Goal: Task Accomplishment & Management: Manage account settings

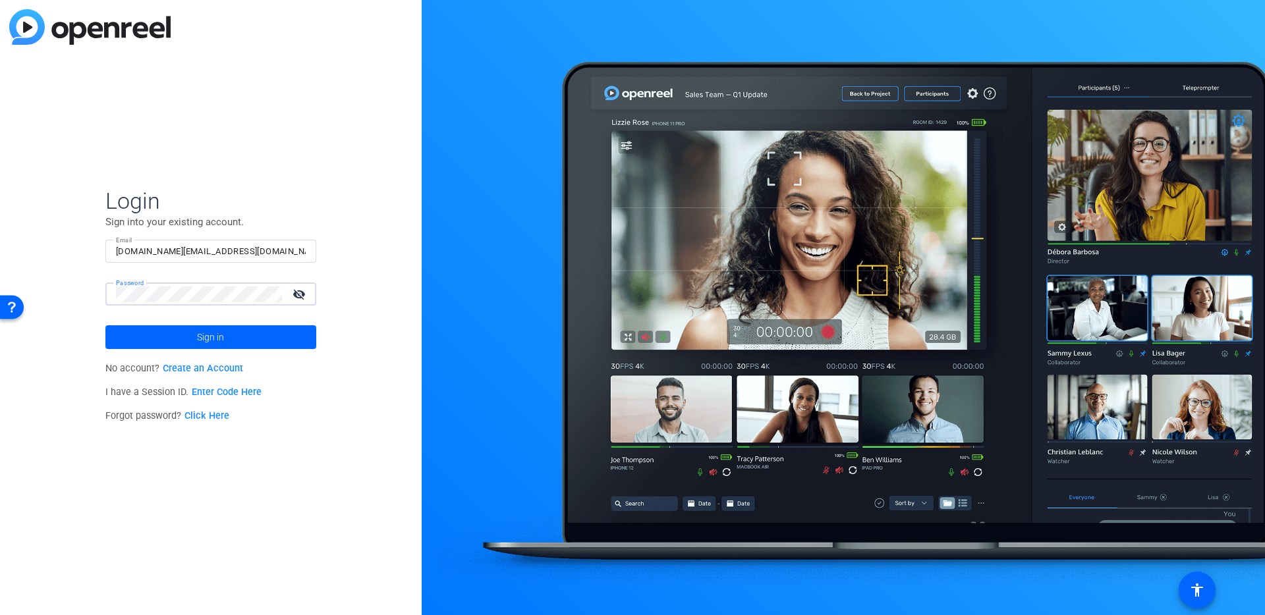
click at [246, 254] on input "[DOMAIN_NAME][EMAIL_ADDRESS][DOMAIN_NAME]" at bounding box center [211, 252] width 190 height 16
drag, startPoint x: 192, startPoint y: 245, endPoint x: 90, endPoint y: 233, distance: 102.2
click at [90, 233] on div "Login Sign into your existing account. Email [DOMAIN_NAME][EMAIL_ADDRESS][DOMAI…" at bounding box center [211, 307] width 422 height 615
type input "[PERSON_NAME][EMAIL_ADDRESS][DOMAIN_NAME]"
click at [211, 416] on link "Click Here" at bounding box center [206, 415] width 45 height 11
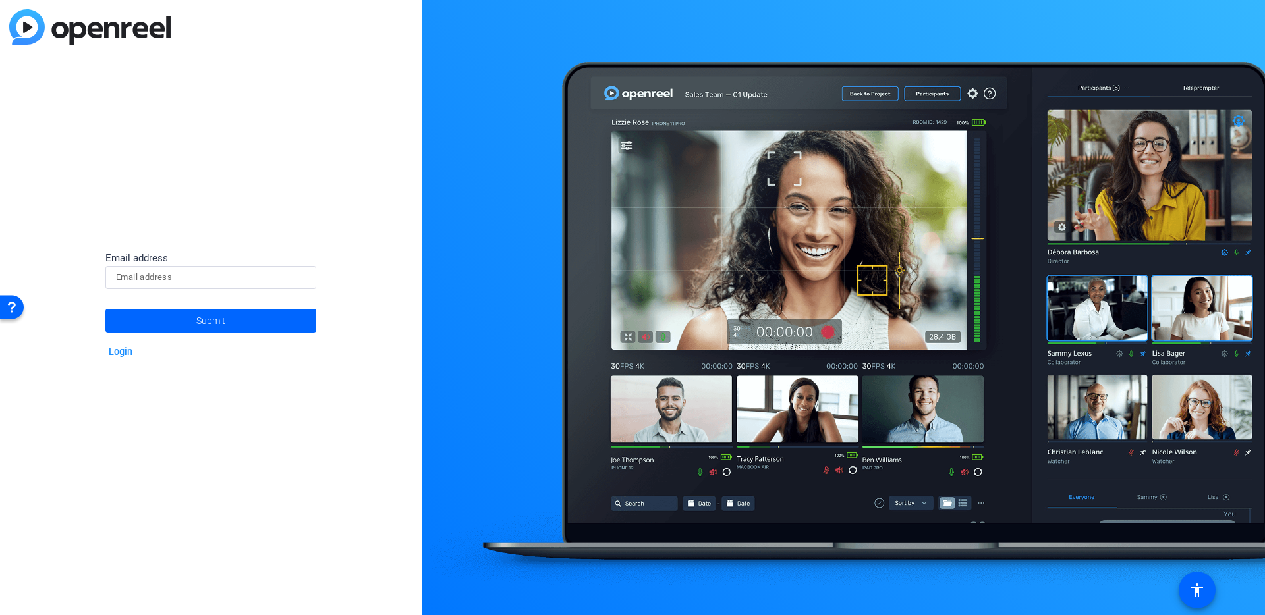
click at [186, 277] on input at bounding box center [211, 277] width 190 height 16
type input "[PERSON_NAME][EMAIL_ADDRESS][DOMAIN_NAME]"
click at [219, 320] on span "Submit" at bounding box center [210, 320] width 29 height 33
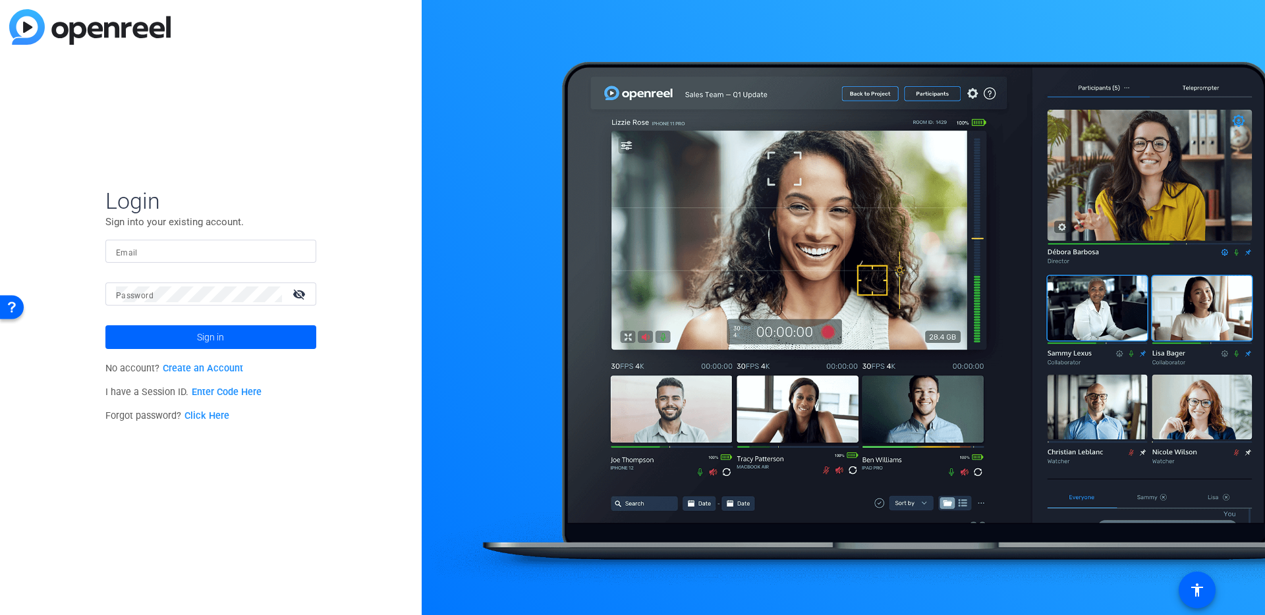
click at [174, 257] on input "Email" at bounding box center [211, 252] width 190 height 16
type input "[PERSON_NAME][EMAIL_ADDRESS][DOMAIN_NAME]"
click at [105, 325] on button "Sign in" at bounding box center [210, 337] width 211 height 24
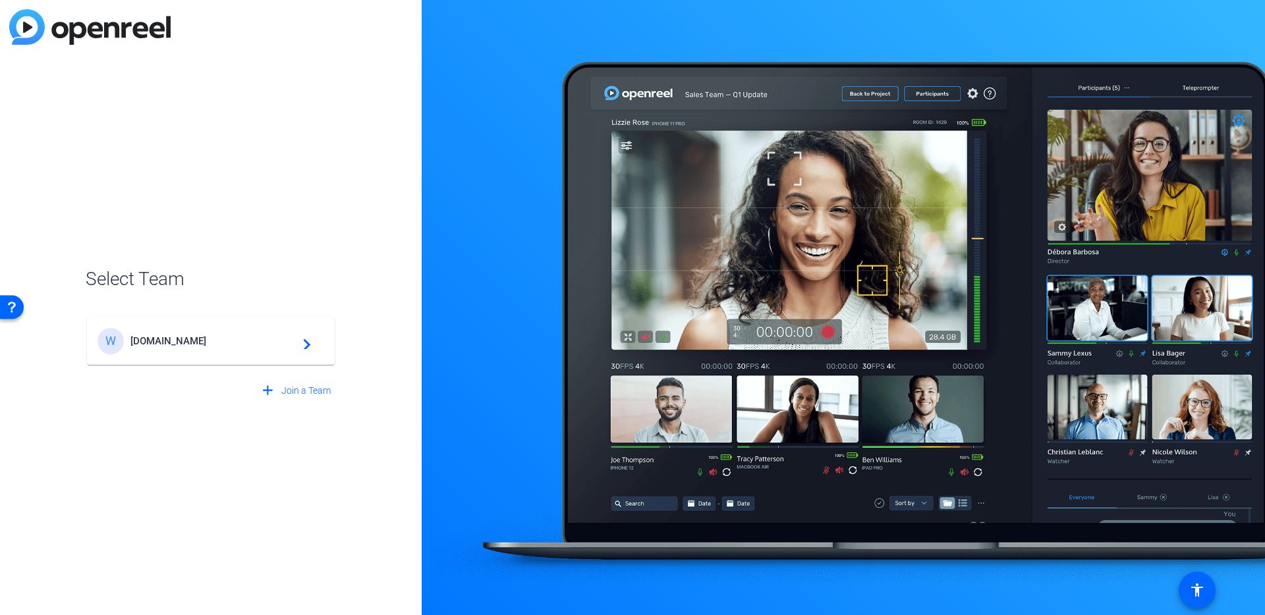
click at [246, 335] on span "[DOMAIN_NAME]" at bounding box center [212, 341] width 165 height 12
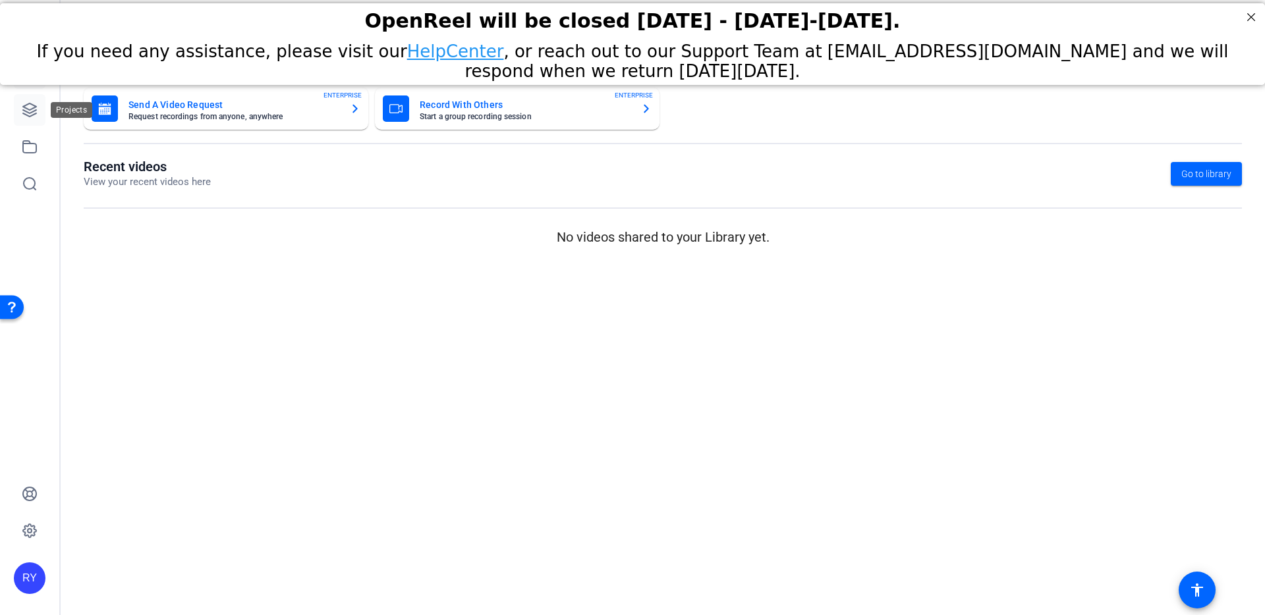
click at [34, 111] on icon at bounding box center [29, 109] width 13 height 13
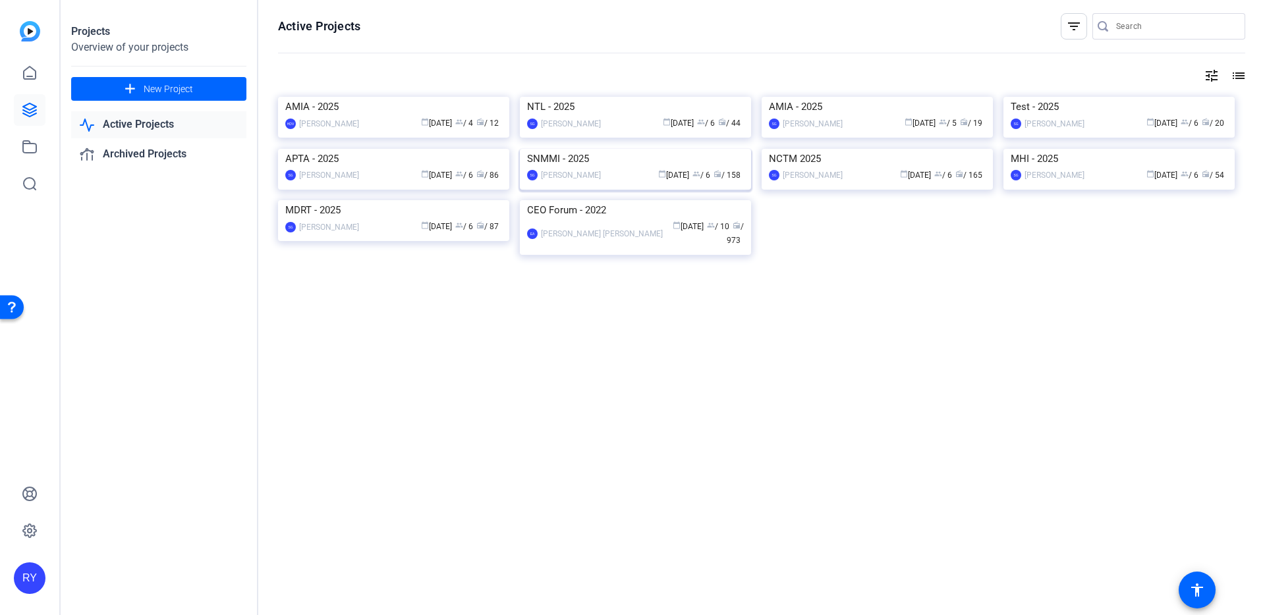
click at [617, 149] on img at bounding box center [635, 149] width 231 height 0
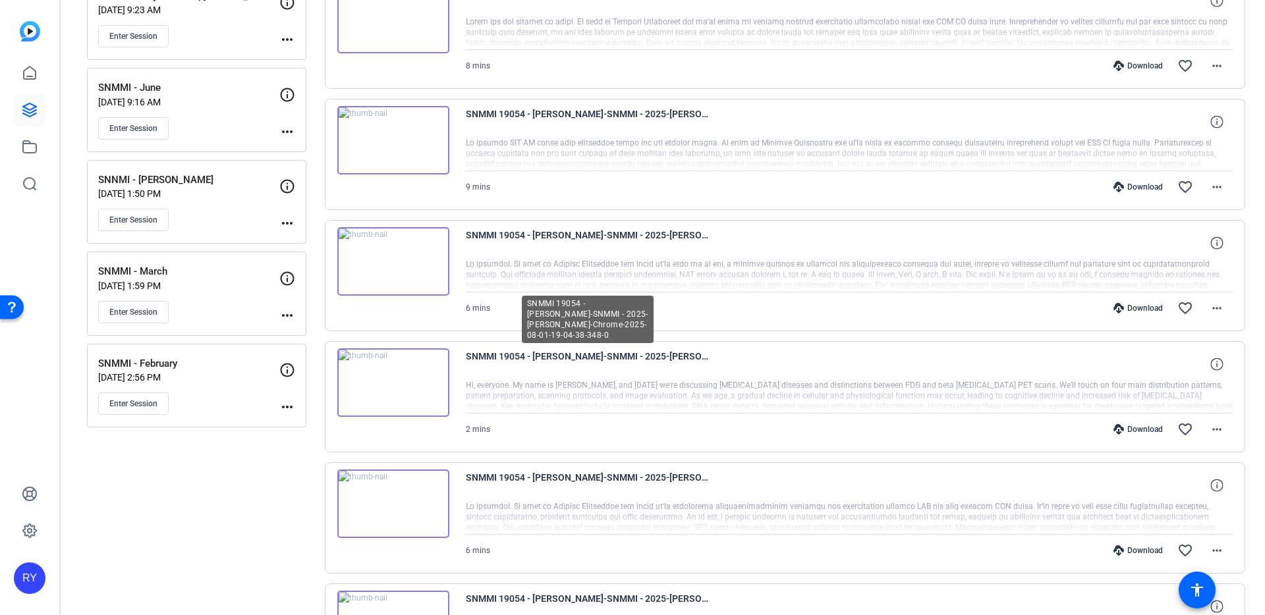
scroll to position [237, 0]
